Goal: Navigation & Orientation: Understand site structure

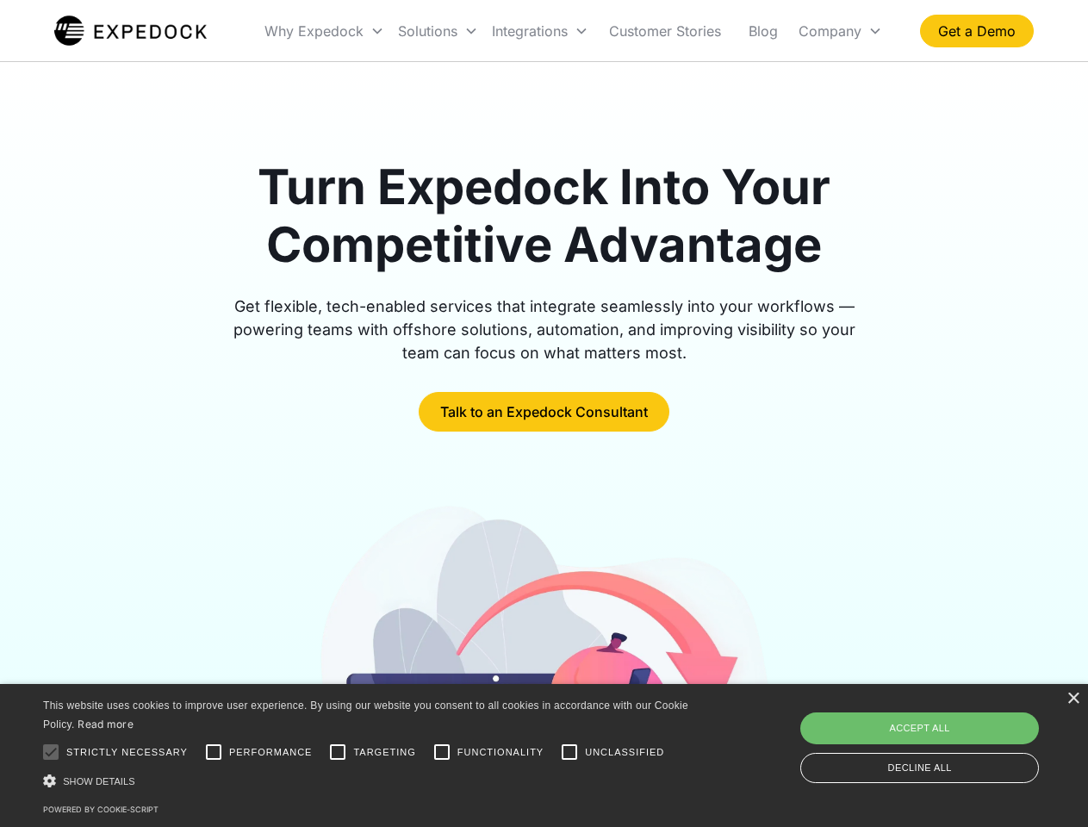
click at [574, 31] on div "Integrations" at bounding box center [540, 31] width 110 height 59
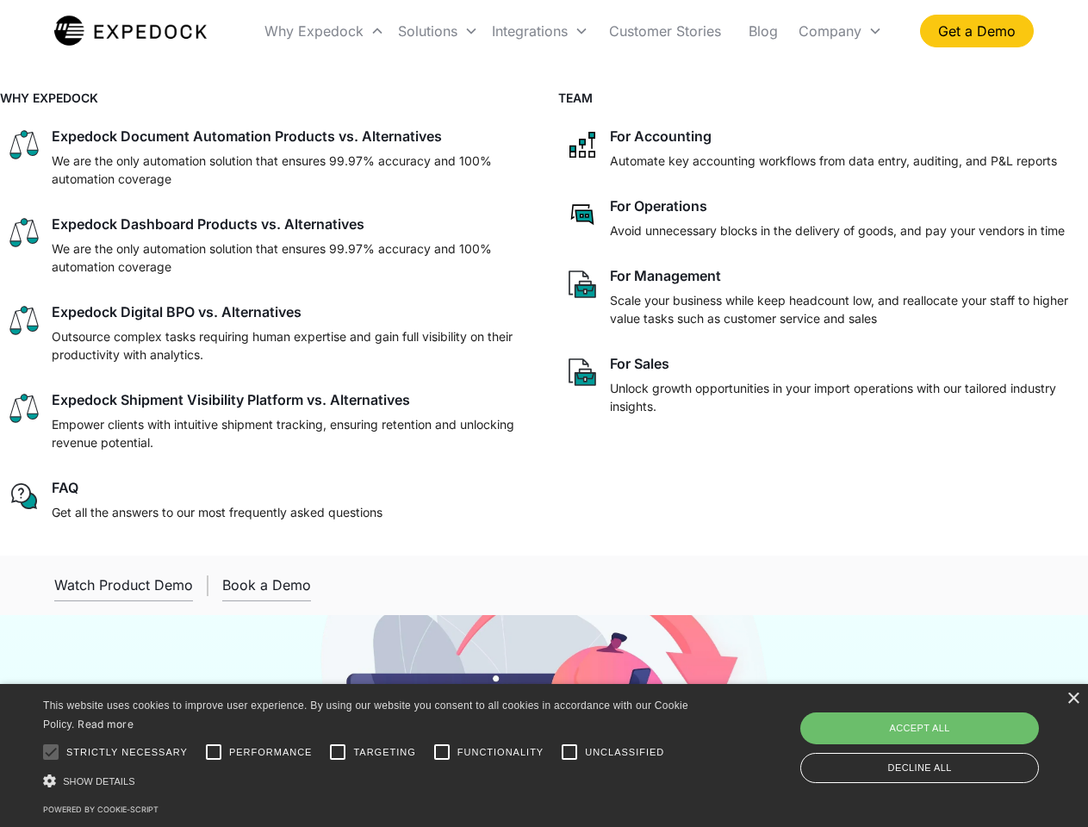
click at [325, 31] on div "Why Expedock" at bounding box center [314, 30] width 99 height 17
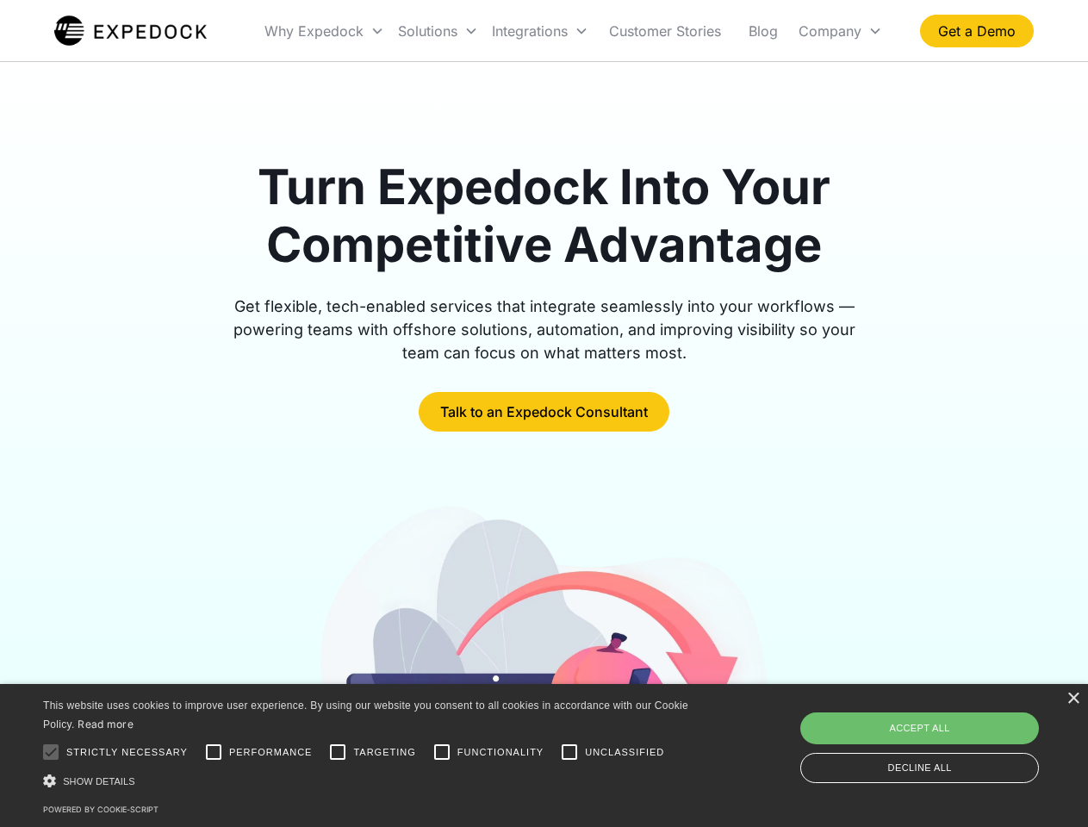
click at [438, 31] on div "Solutions" at bounding box center [427, 30] width 59 height 17
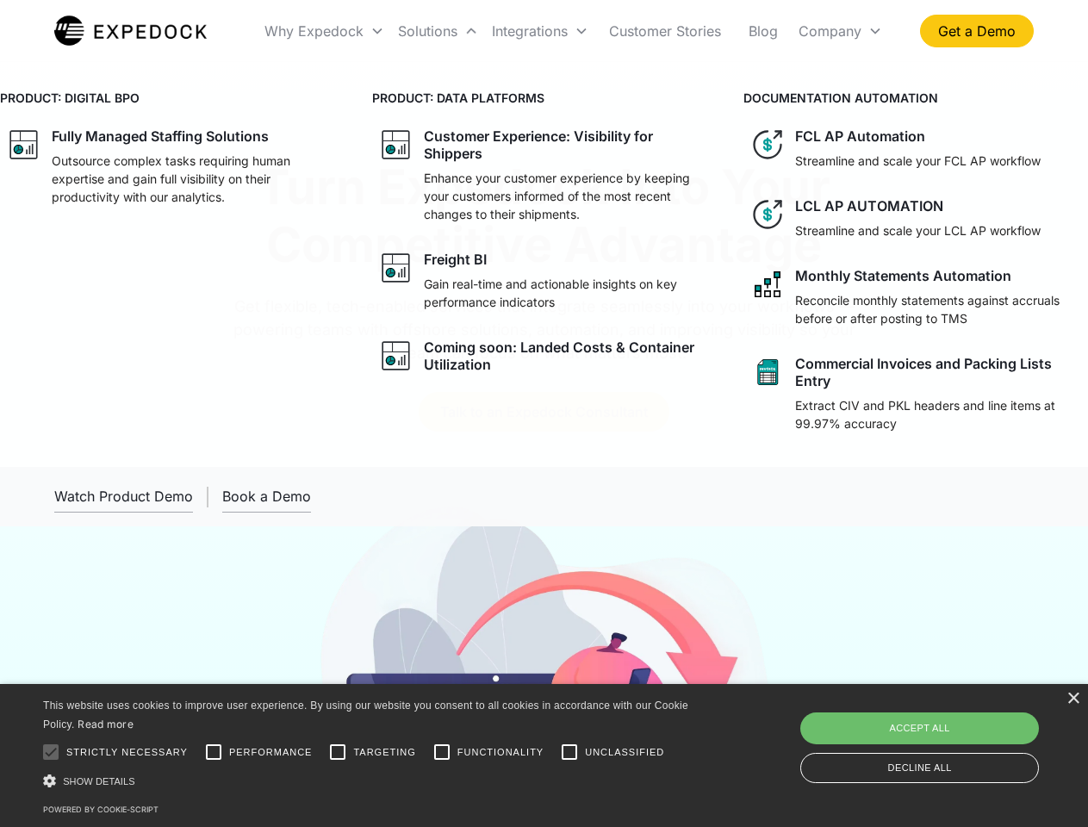
click at [540, 31] on div "Integrations" at bounding box center [530, 30] width 76 height 17
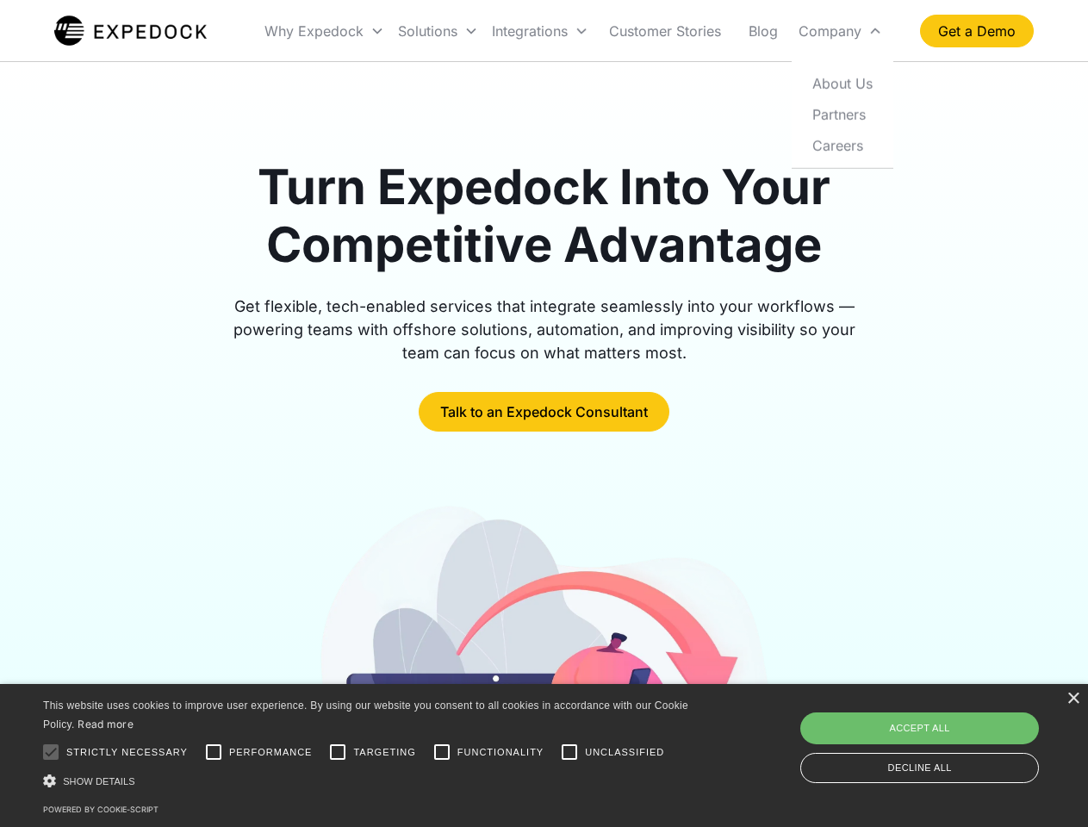
click at [840, 31] on div "Company" at bounding box center [830, 30] width 63 height 17
click at [51, 752] on div at bounding box center [51, 752] width 34 height 34
click at [214, 752] on input "Performance" at bounding box center [213, 752] width 34 height 34
checkbox input "true"
click at [338, 752] on input "Targeting" at bounding box center [338, 752] width 34 height 34
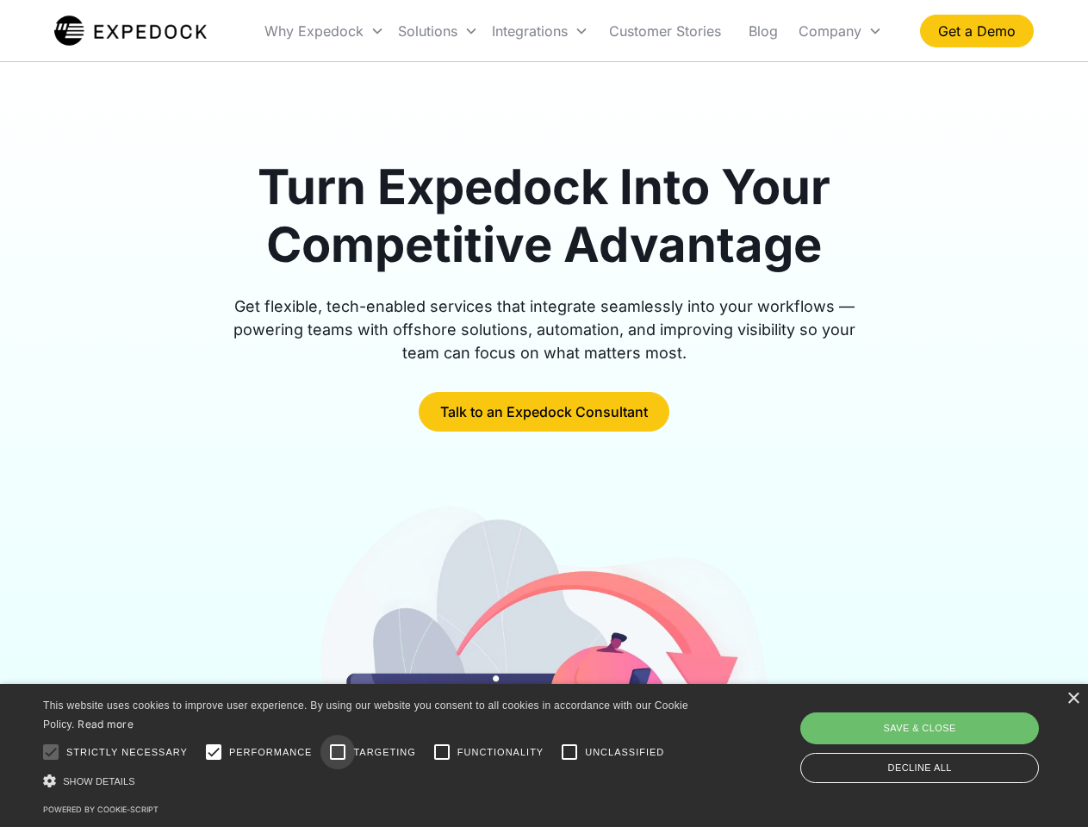
checkbox input "true"
click at [442, 752] on input "Functionality" at bounding box center [442, 752] width 34 height 34
checkbox input "true"
click at [570, 752] on input "Unclassified" at bounding box center [569, 752] width 34 height 34
checkbox input "true"
